Goal: Task Accomplishment & Management: Use online tool/utility

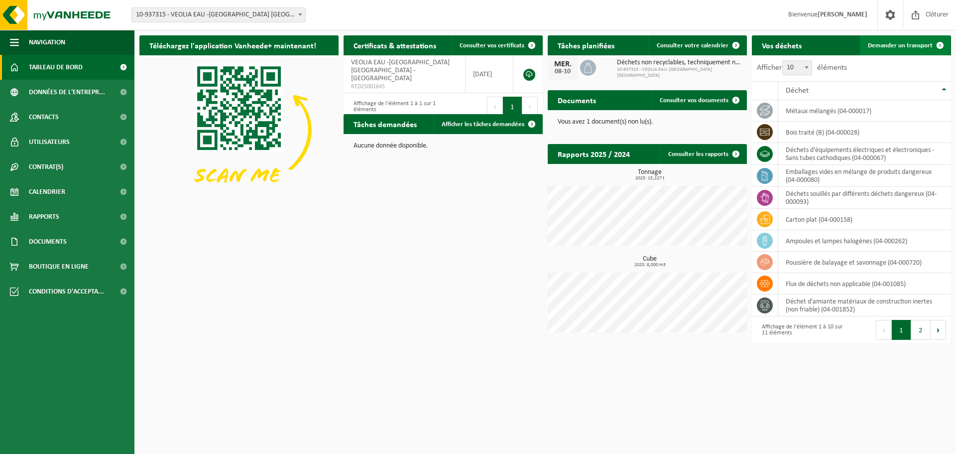
click at [898, 52] on link "Demander un transport" at bounding box center [905, 45] width 90 height 20
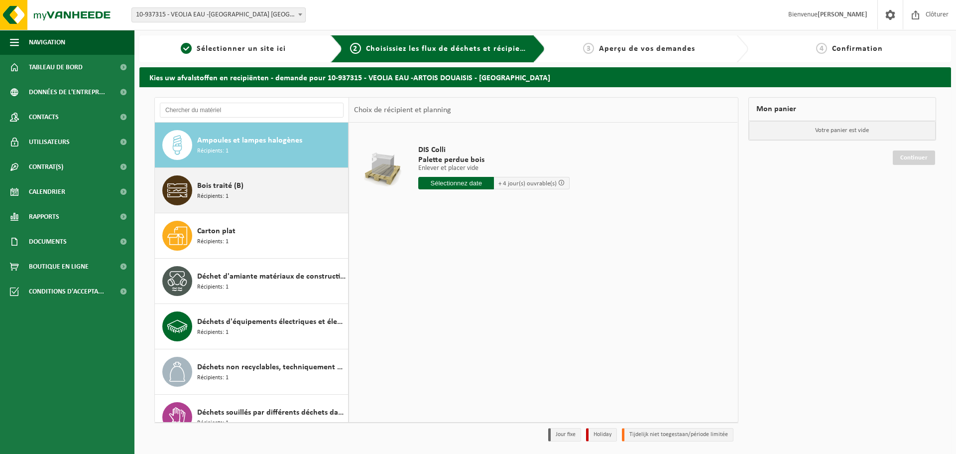
click at [307, 177] on div "Bois traité (B) Récipients: 1" at bounding box center [271, 190] width 148 height 30
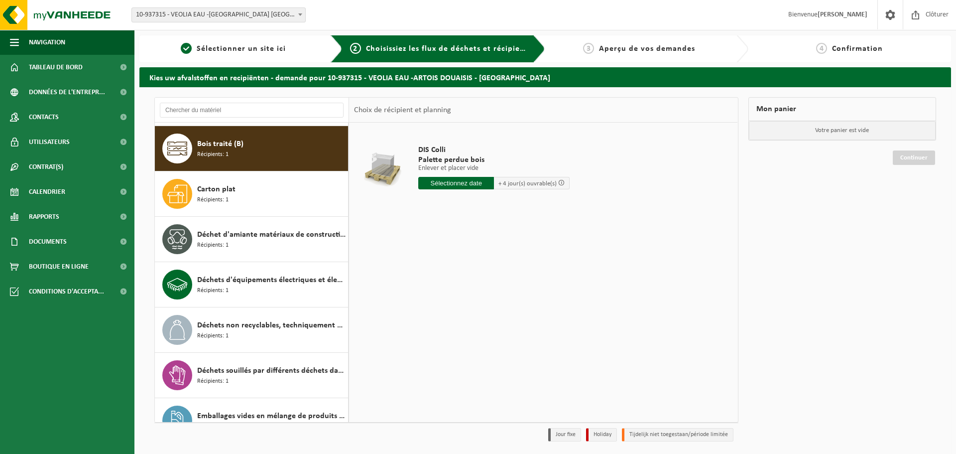
scroll to position [45, 0]
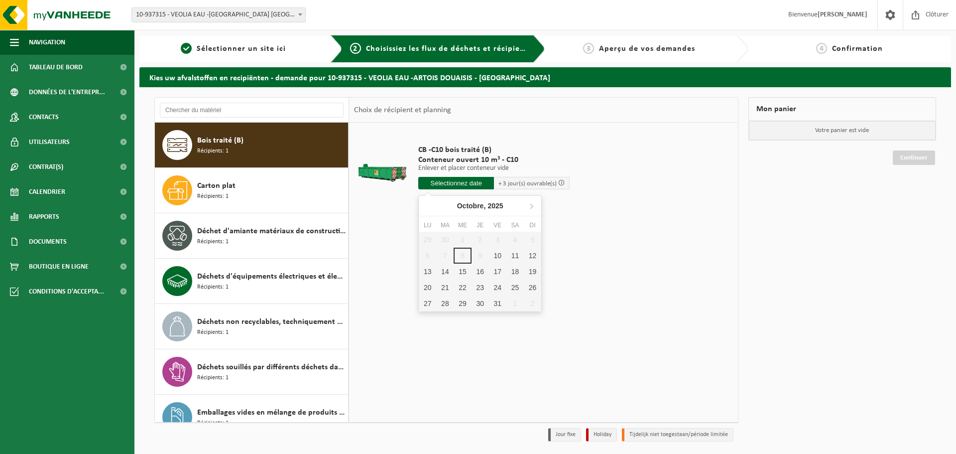
click at [473, 184] on input "text" at bounding box center [456, 183] width 76 height 12
click at [496, 259] on div "10" at bounding box center [497, 256] width 17 height 16
type input "à partir de 2025-10-10"
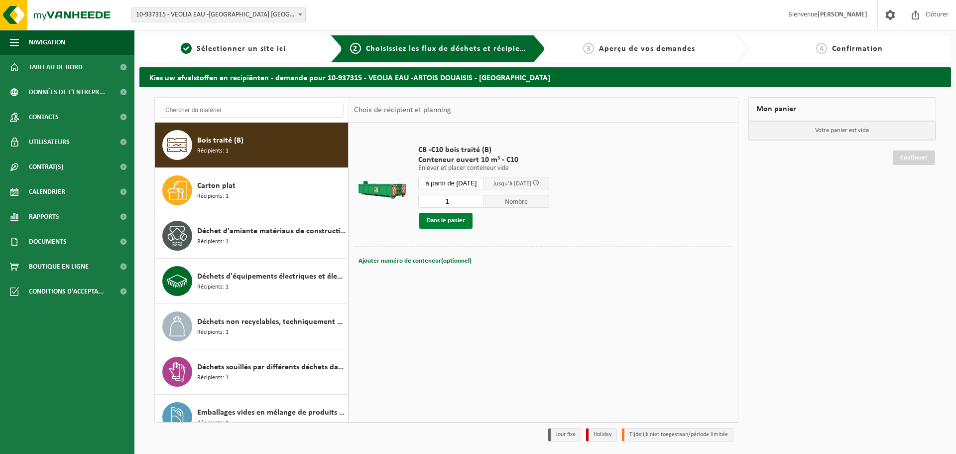
click at [457, 223] on button "Dans le panier" at bounding box center [445, 221] width 53 height 16
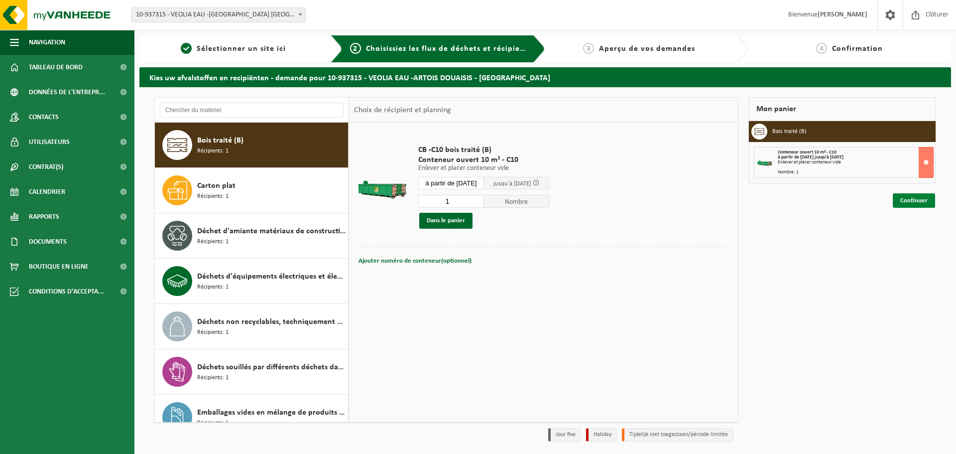
click at [917, 202] on link "Continuer" at bounding box center [914, 200] width 42 height 14
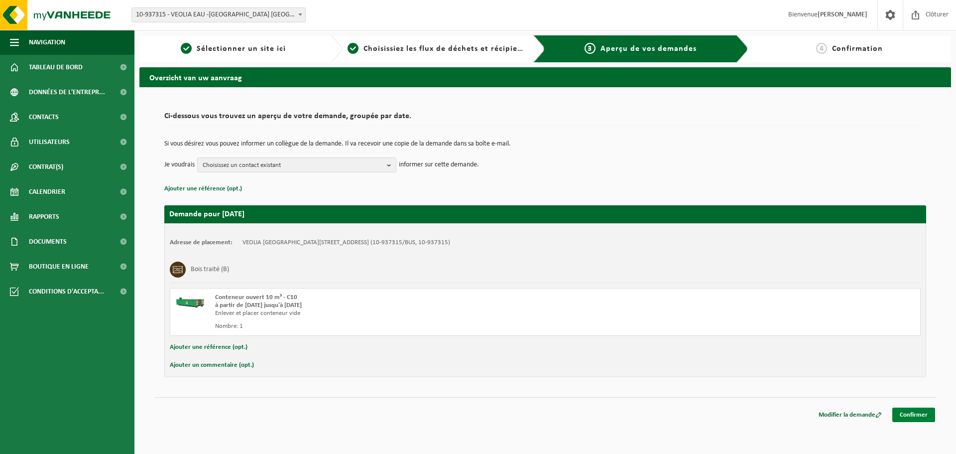
click at [907, 411] on link "Confirmer" at bounding box center [913, 414] width 43 height 14
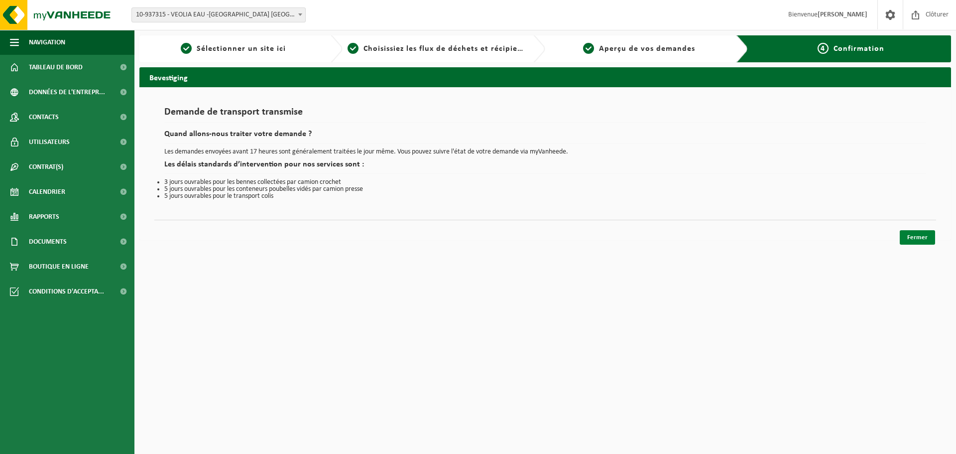
click at [922, 235] on link "Fermer" at bounding box center [917, 237] width 35 height 14
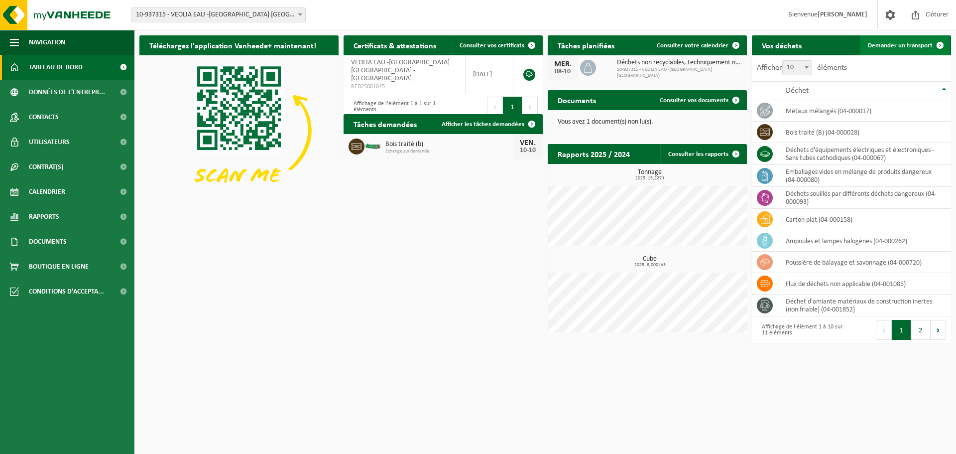
click at [906, 37] on link "Demander un transport" at bounding box center [905, 45] width 90 height 20
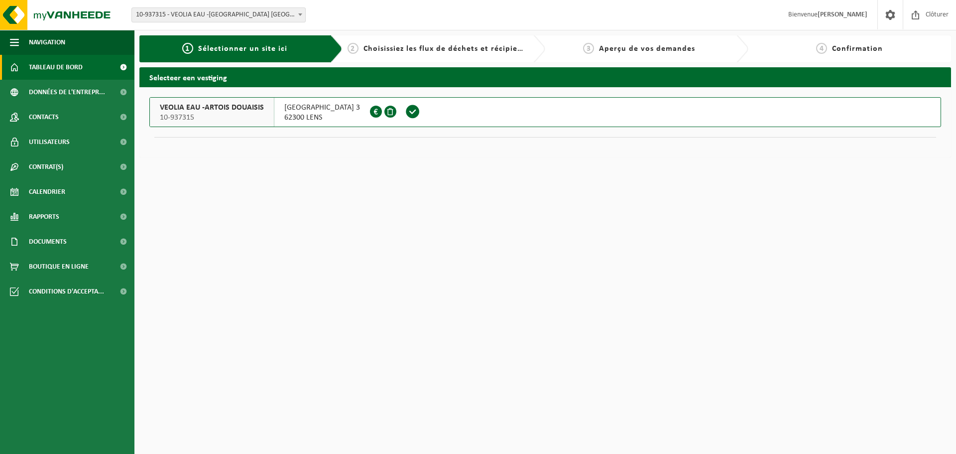
click at [74, 67] on span "Tableau de bord" at bounding box center [56, 67] width 54 height 25
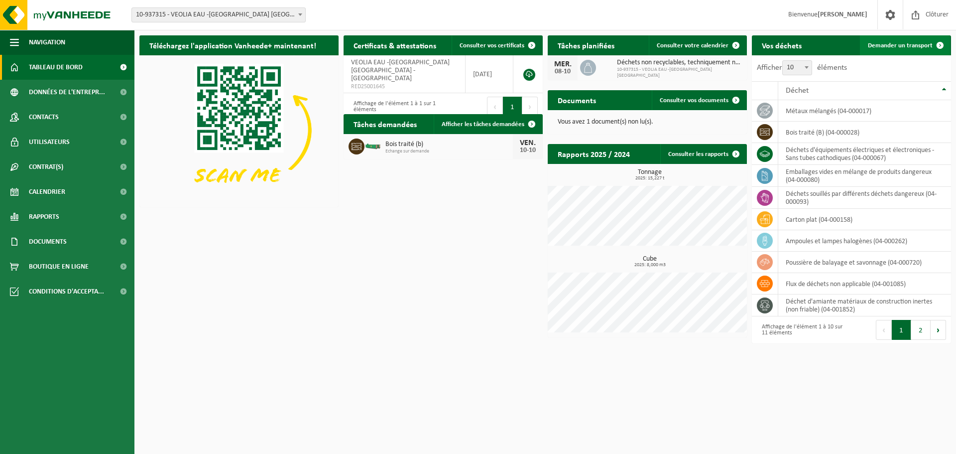
click at [932, 46] on span at bounding box center [940, 45] width 20 height 20
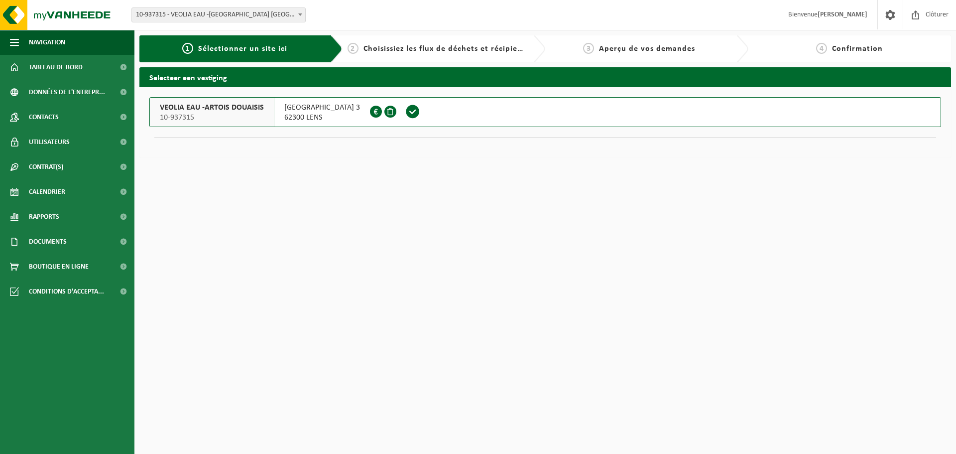
click at [405, 114] on span at bounding box center [412, 111] width 15 height 15
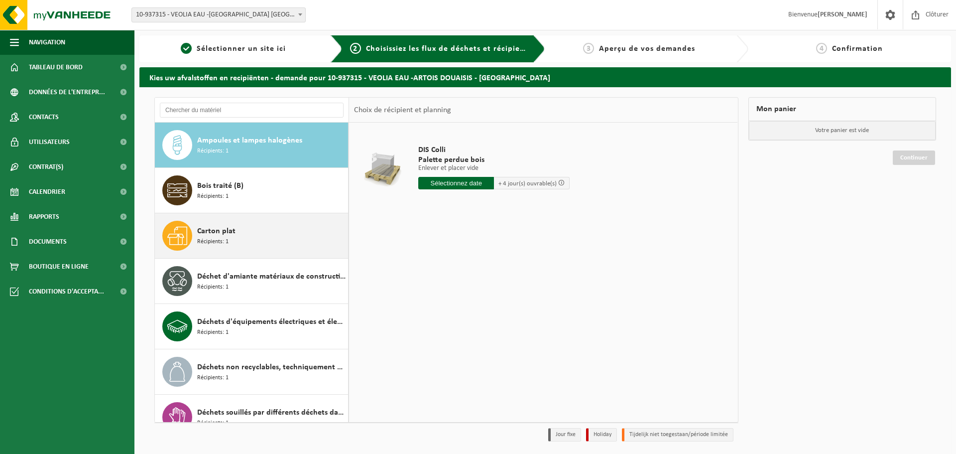
click at [266, 225] on div "Carton plat Récipients: 1" at bounding box center [271, 236] width 148 height 30
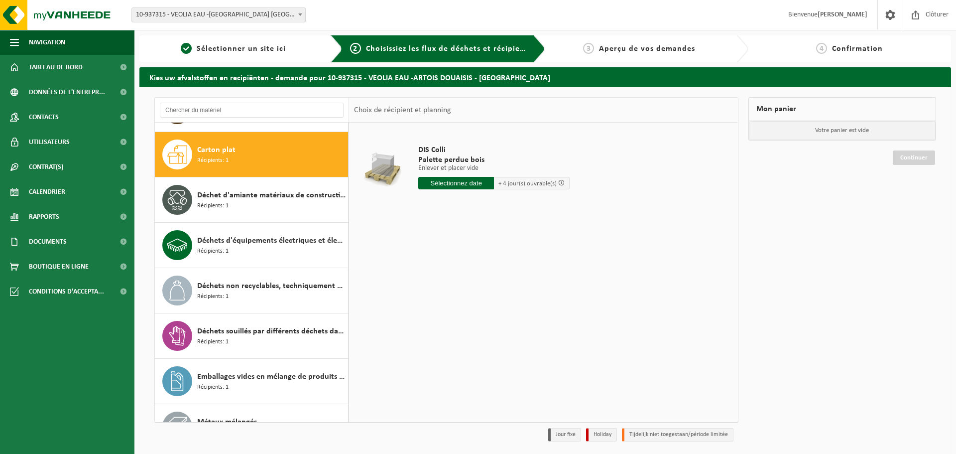
scroll to position [91, 0]
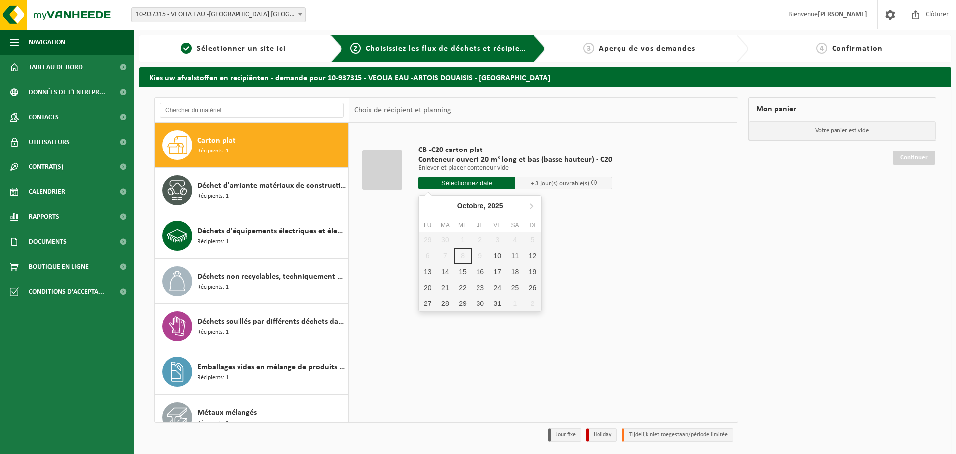
click at [497, 186] on input "text" at bounding box center [466, 183] width 97 height 12
click at [497, 250] on div "10" at bounding box center [497, 256] width 17 height 16
type input "à partir de 2025-10-10"
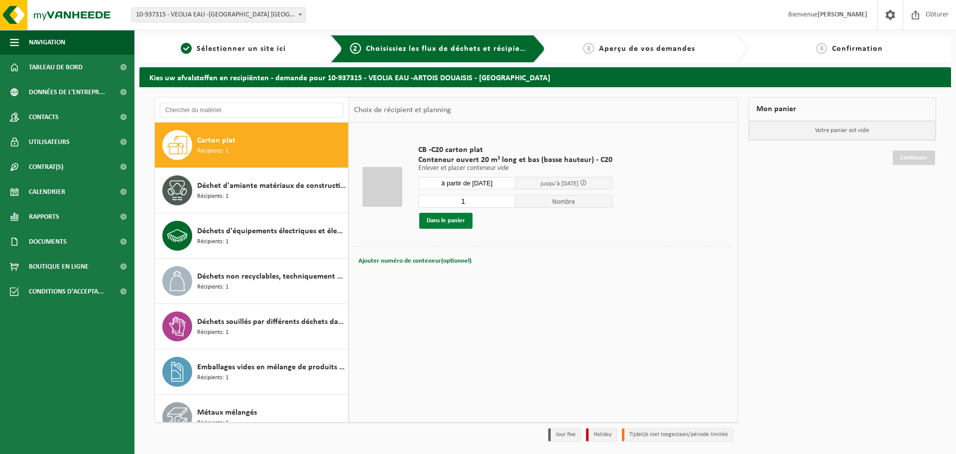
click at [458, 218] on button "Dans le panier" at bounding box center [445, 221] width 53 height 16
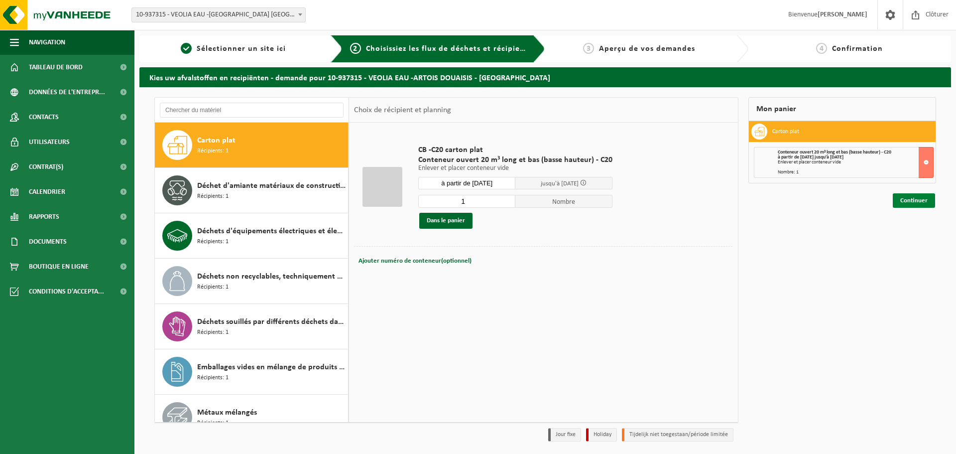
click at [910, 203] on link "Continuer" at bounding box center [914, 200] width 42 height 14
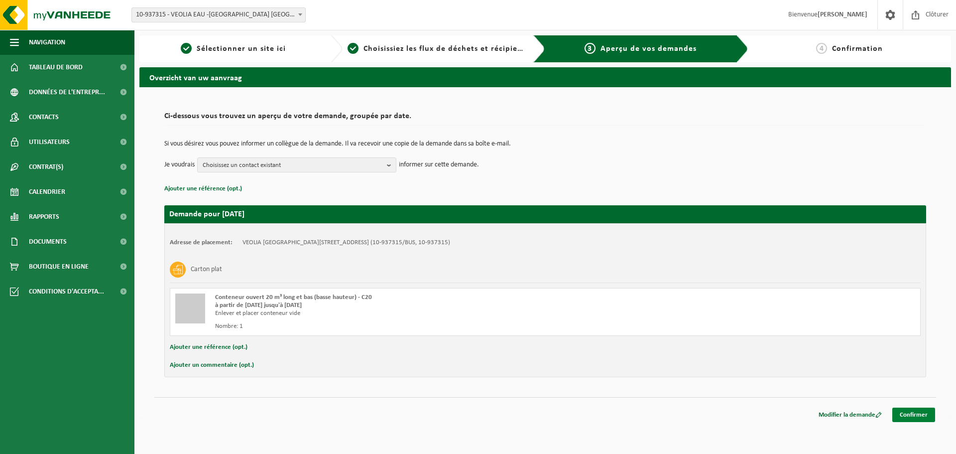
click at [896, 414] on link "Confirmer" at bounding box center [913, 414] width 43 height 14
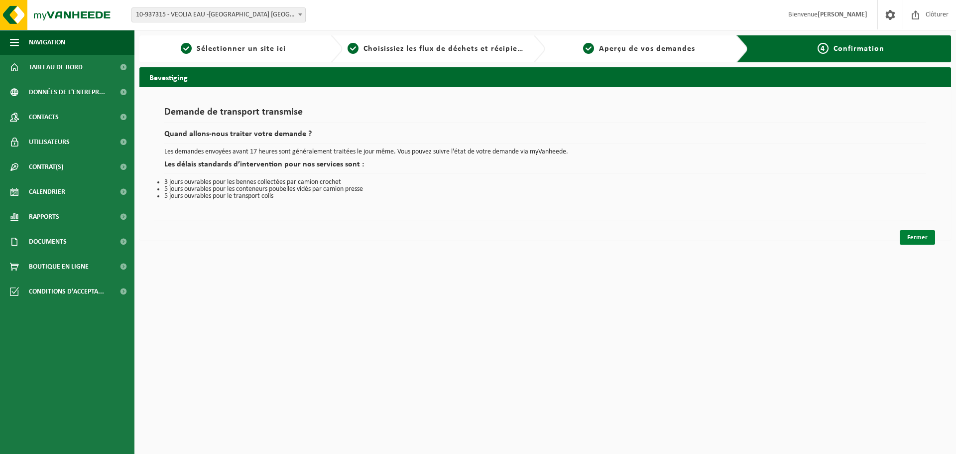
click at [908, 243] on link "Fermer" at bounding box center [917, 237] width 35 height 14
